Goal: Task Accomplishment & Management: Manage account settings

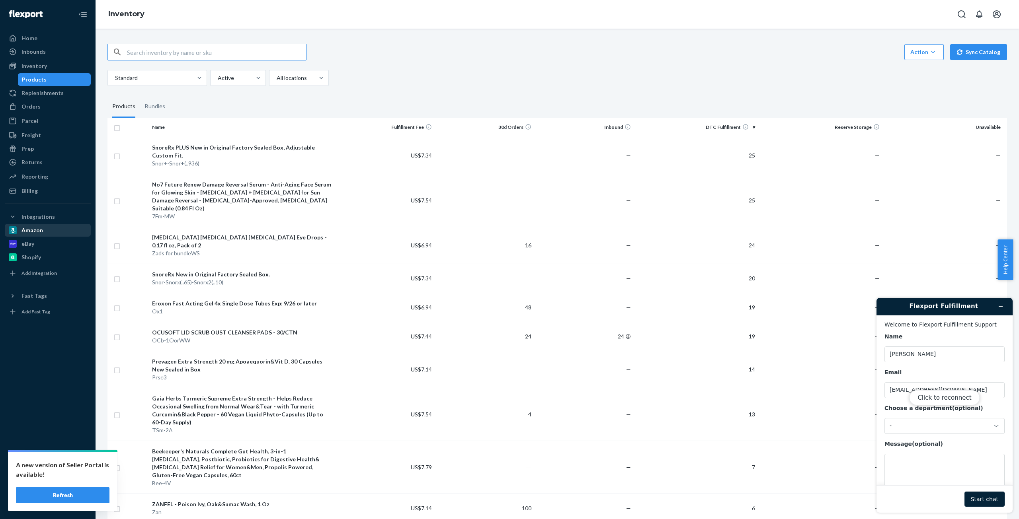
click at [39, 231] on div "Amazon" at bounding box center [31, 230] width 21 height 8
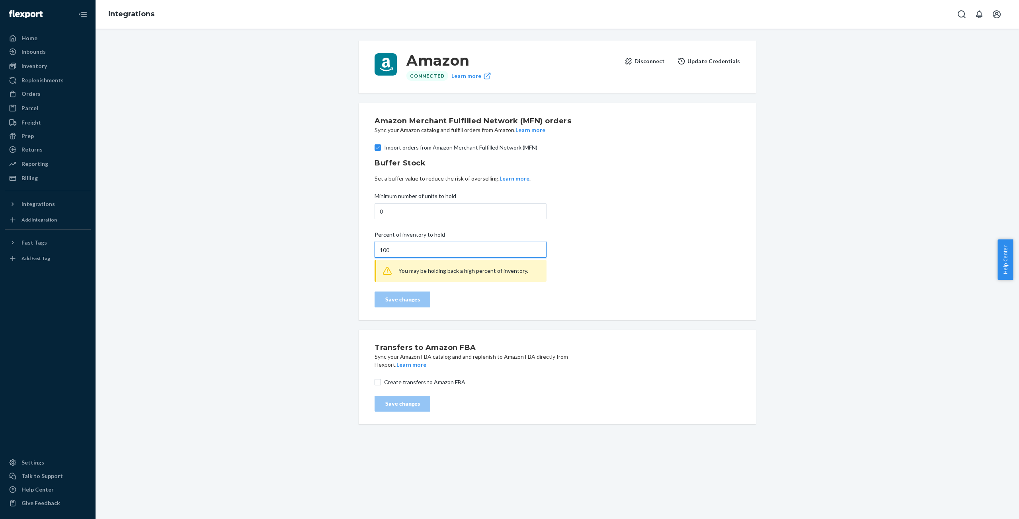
click at [382, 251] on input "100" at bounding box center [460, 250] width 172 height 16
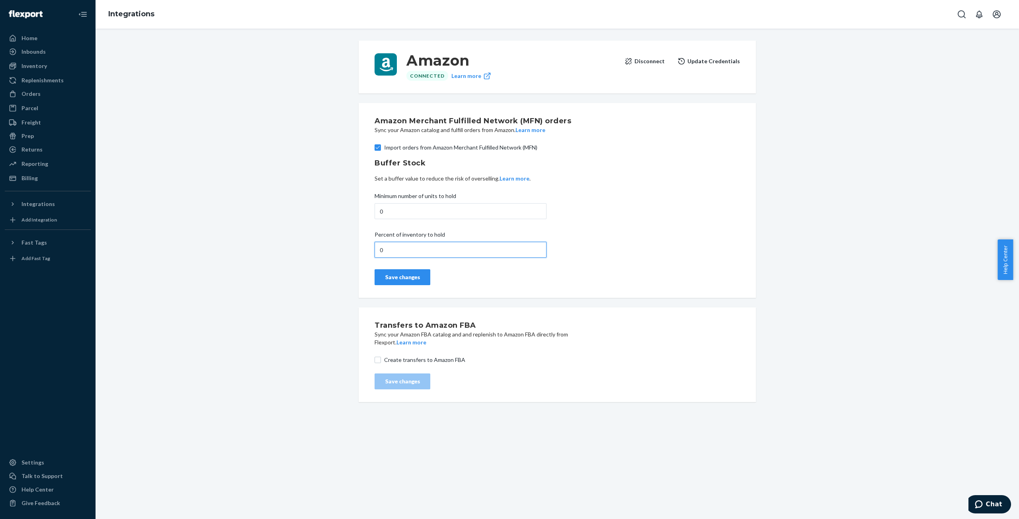
type input "0"
click at [398, 279] on div "Save changes" at bounding box center [402, 277] width 42 height 8
